Goal: Information Seeking & Learning: Find specific fact

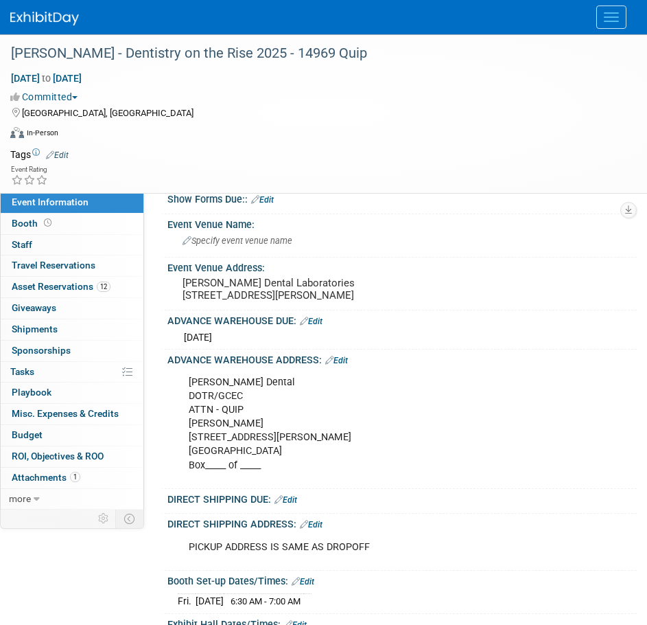
click at [594, 17] on div at bounding box center [323, 17] width 627 height 34
click at [606, 14] on button "Menu" at bounding box center [612, 16] width 30 height 23
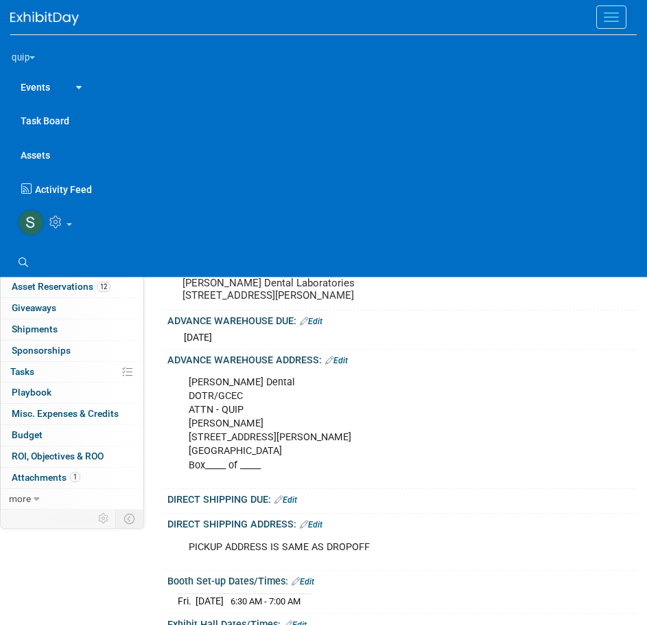
click at [30, 58] on button "quip" at bounding box center [31, 55] width 42 height 29
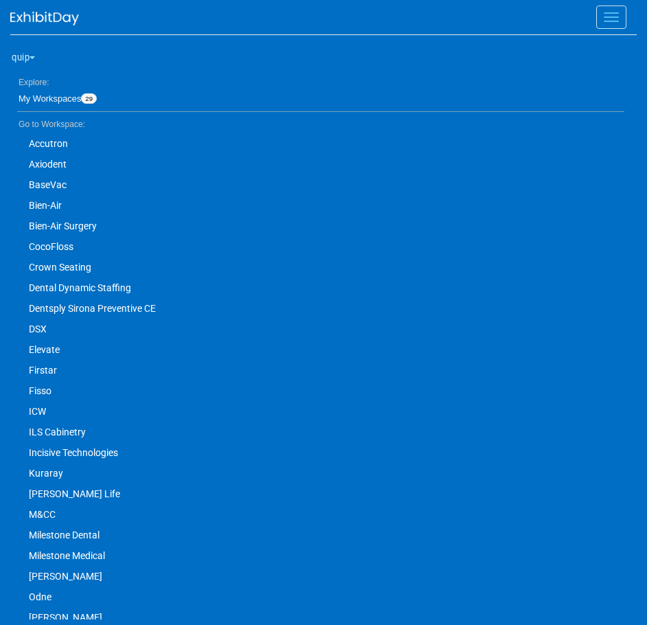
click at [89, 309] on link "Dentsply Sirona Preventive CE" at bounding box center [317, 308] width 614 height 21
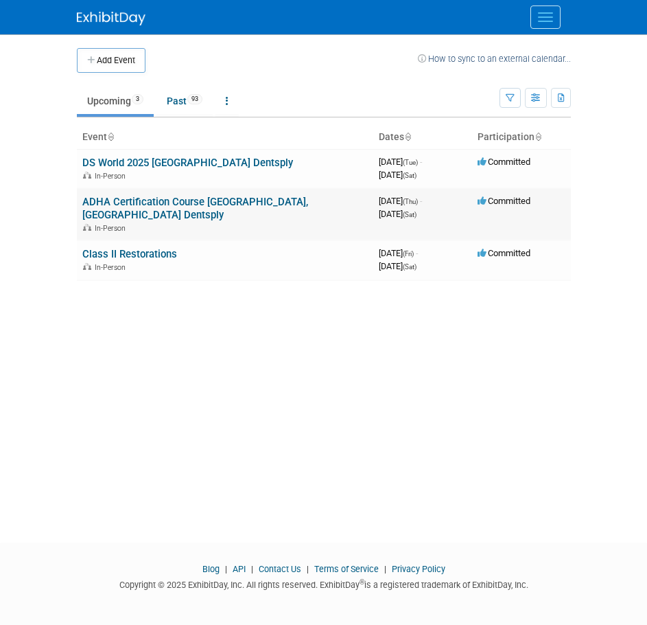
click at [178, 204] on link "ADHA Certification Course [GEOGRAPHIC_DATA], [GEOGRAPHIC_DATA] Dentsply" at bounding box center [195, 208] width 226 height 25
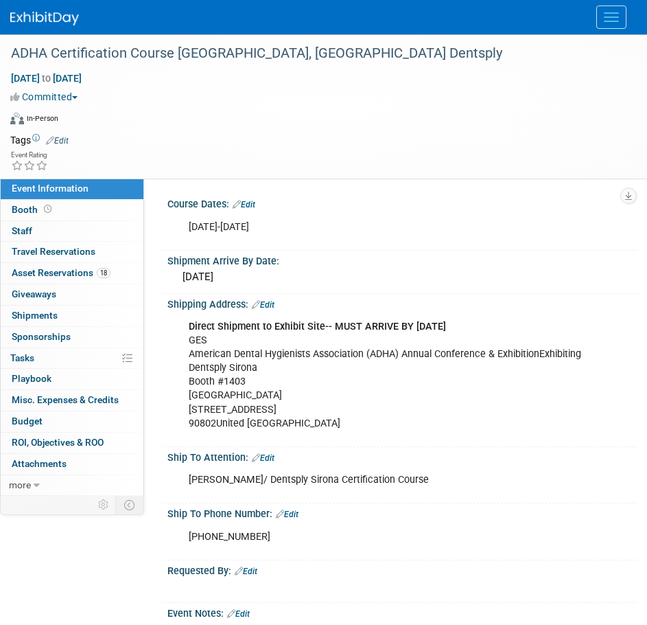
click at [220, 352] on div "Direct Shipment to Exhibit Site-- MUST ARRIVE BY OCTOBER 1st GES American Denta…" at bounding box center [395, 375] width 433 height 124
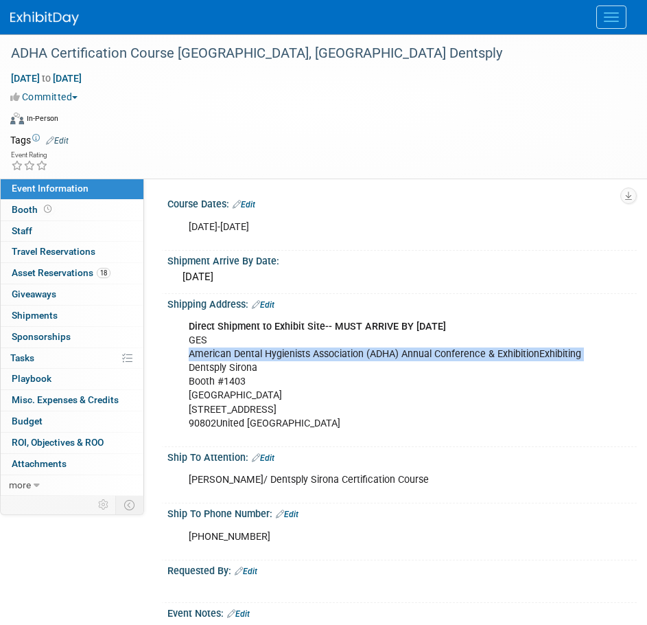
click at [220, 352] on div "Direct Shipment to Exhibit Site-- MUST ARRIVE BY OCTOBER 1st GES American Denta…" at bounding box center [395, 375] width 433 height 124
copy div "American Dental Hygienists Association (ADHA) Annual Conference & ExhibitionExh…"
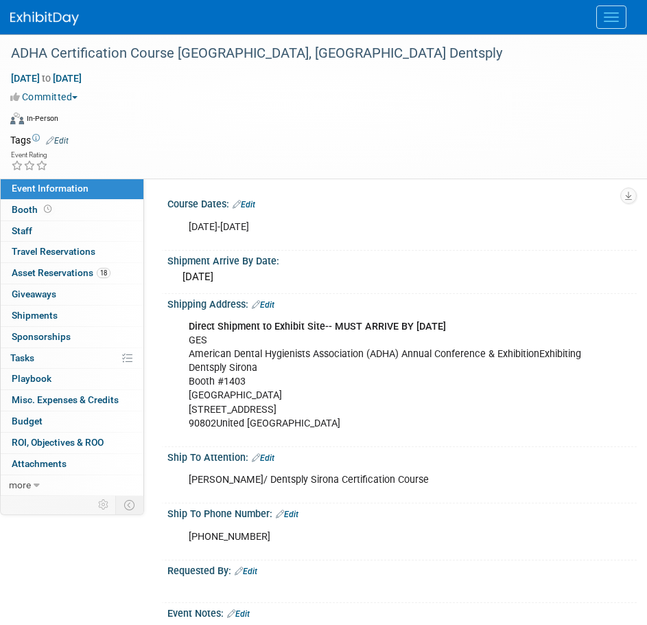
click at [200, 344] on div "Direct Shipment to Exhibit Site-- MUST ARRIVE BY OCTOBER 1st GES American Denta…" at bounding box center [395, 375] width 433 height 124
copy div "GES"
click at [246, 398] on div "Direct Shipment to Exhibit Site-- MUST ARRIVE BY OCTOBER 1st GES American Denta…" at bounding box center [395, 375] width 433 height 124
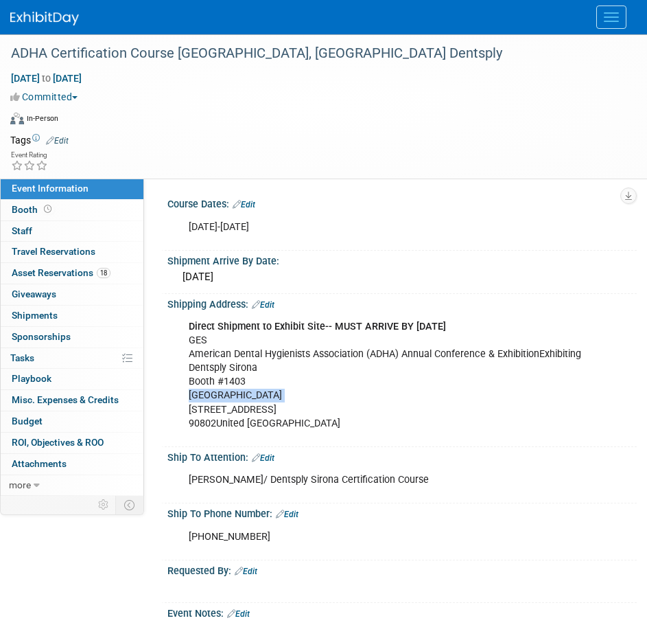
click at [246, 398] on div "Direct Shipment to Exhibit Site-- MUST ARRIVE BY OCTOBER 1st GES American Denta…" at bounding box center [395, 375] width 433 height 124
copy div "Long Beach Convention Center"
click at [280, 402] on div "Direct Shipment to Exhibit Site-- MUST ARRIVE BY OCTOBER 1st GES American Denta…" at bounding box center [395, 375] width 433 height 124
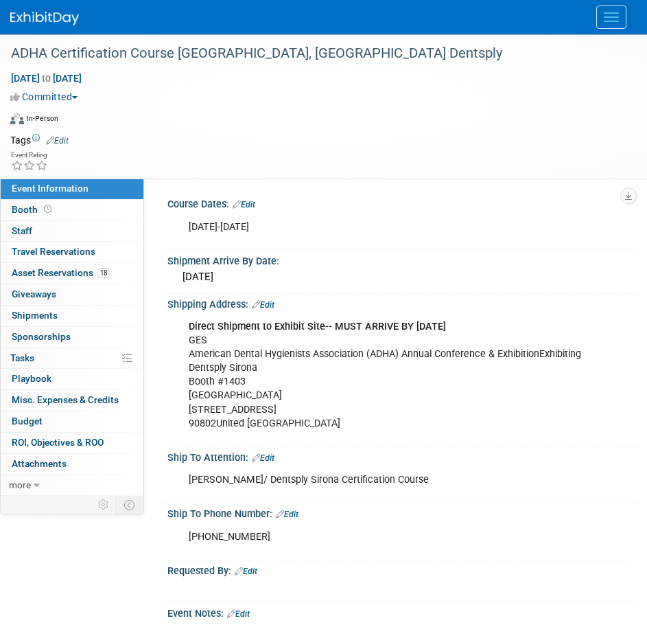
click at [277, 411] on div "Direct Shipment to Exhibit Site-- MUST ARRIVE BY OCTOBER 1st GES American Denta…" at bounding box center [395, 375] width 433 height 124
copy div "300 E Ocean BlvdLong Beach, CA"
drag, startPoint x: 191, startPoint y: 366, endPoint x: 258, endPoint y: 384, distance: 69.6
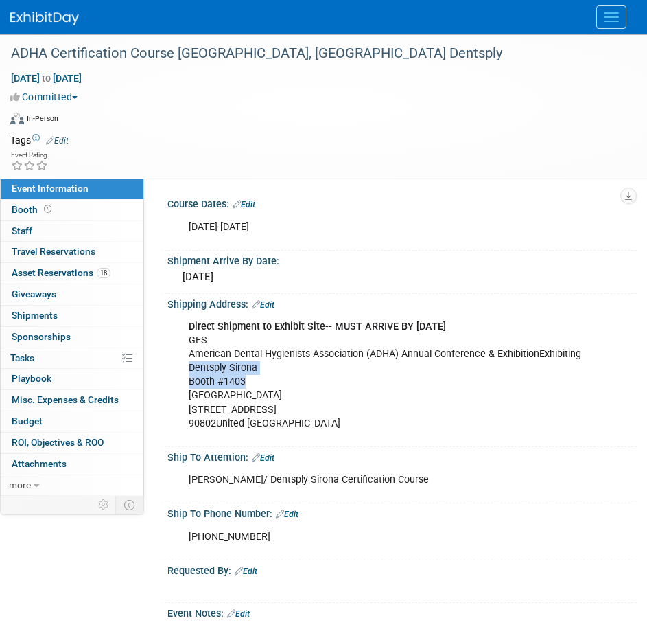
click at [258, 384] on div "Direct Shipment to Exhibit Site-- MUST ARRIVE BY OCTOBER 1st GES American Denta…" at bounding box center [395, 375] width 433 height 124
copy div "Dentsply Sirona Booth #1403"
